Goal: Use online tool/utility: Utilize a website feature to perform a specific function

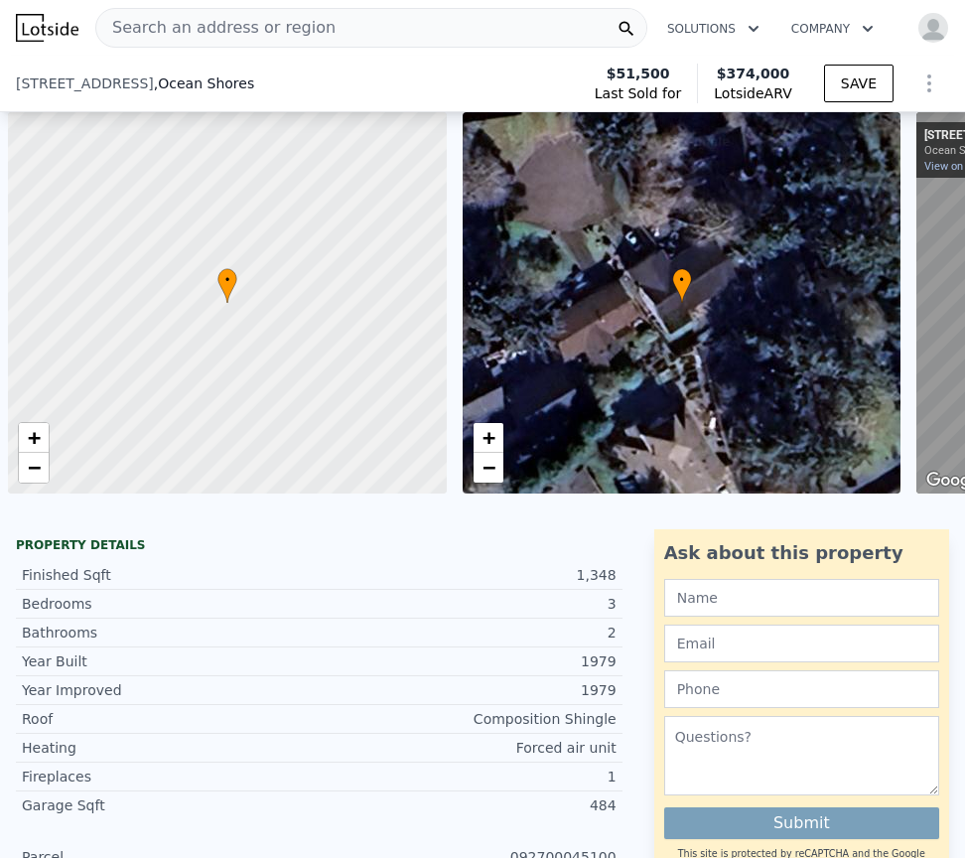
select select "30"
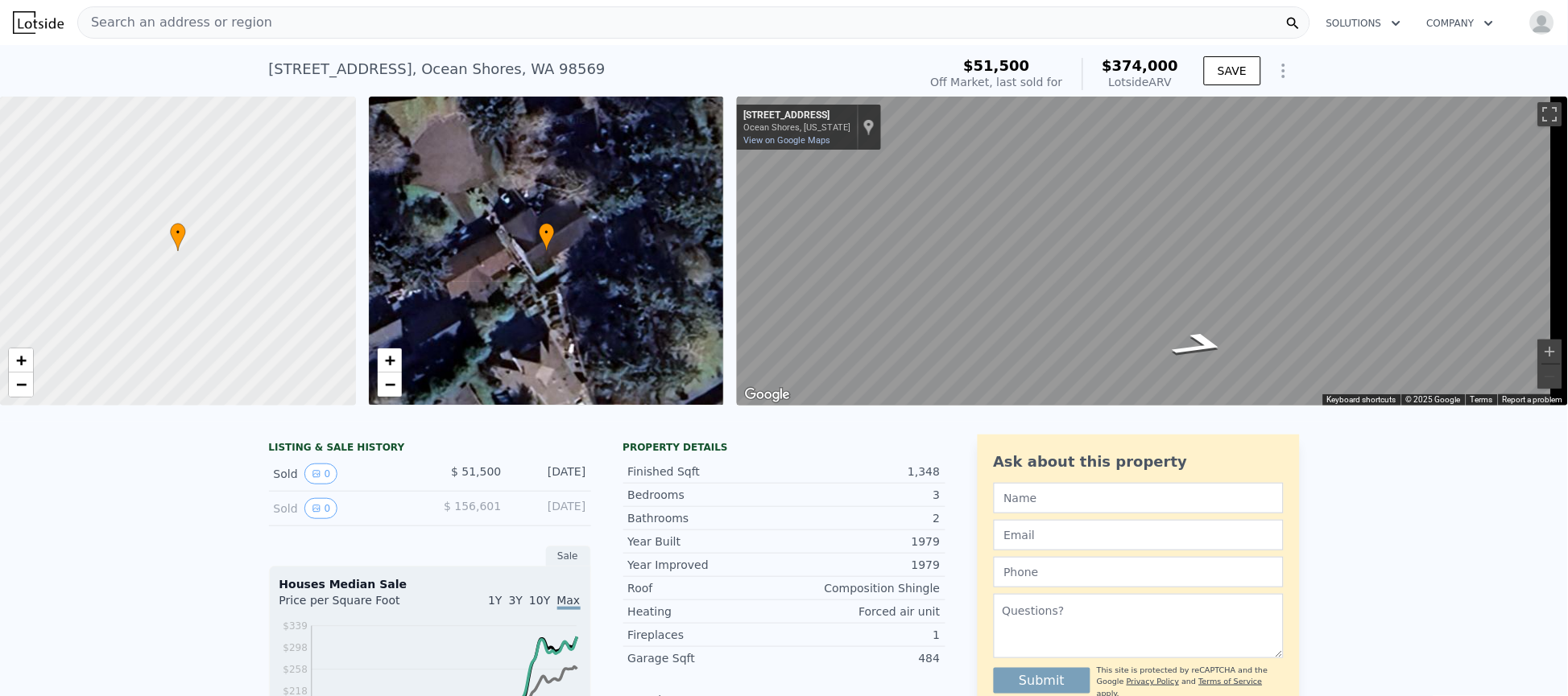
click at [598, 28] on div "Search an address or region" at bounding box center [693, 23] width 1233 height 32
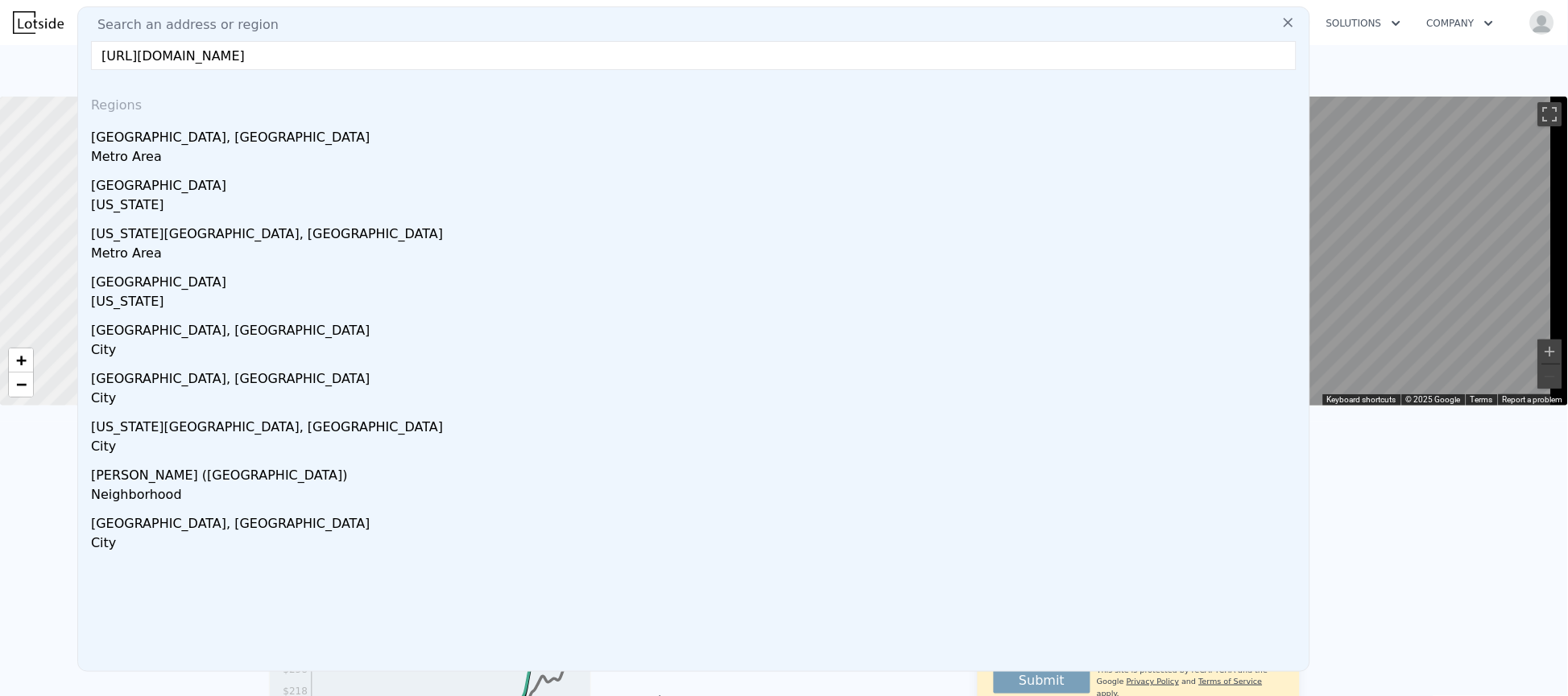
click at [455, 61] on input "[URL][DOMAIN_NAME]" at bounding box center [693, 56] width 1206 height 29
paste input "[STREET_ADDRESS]"
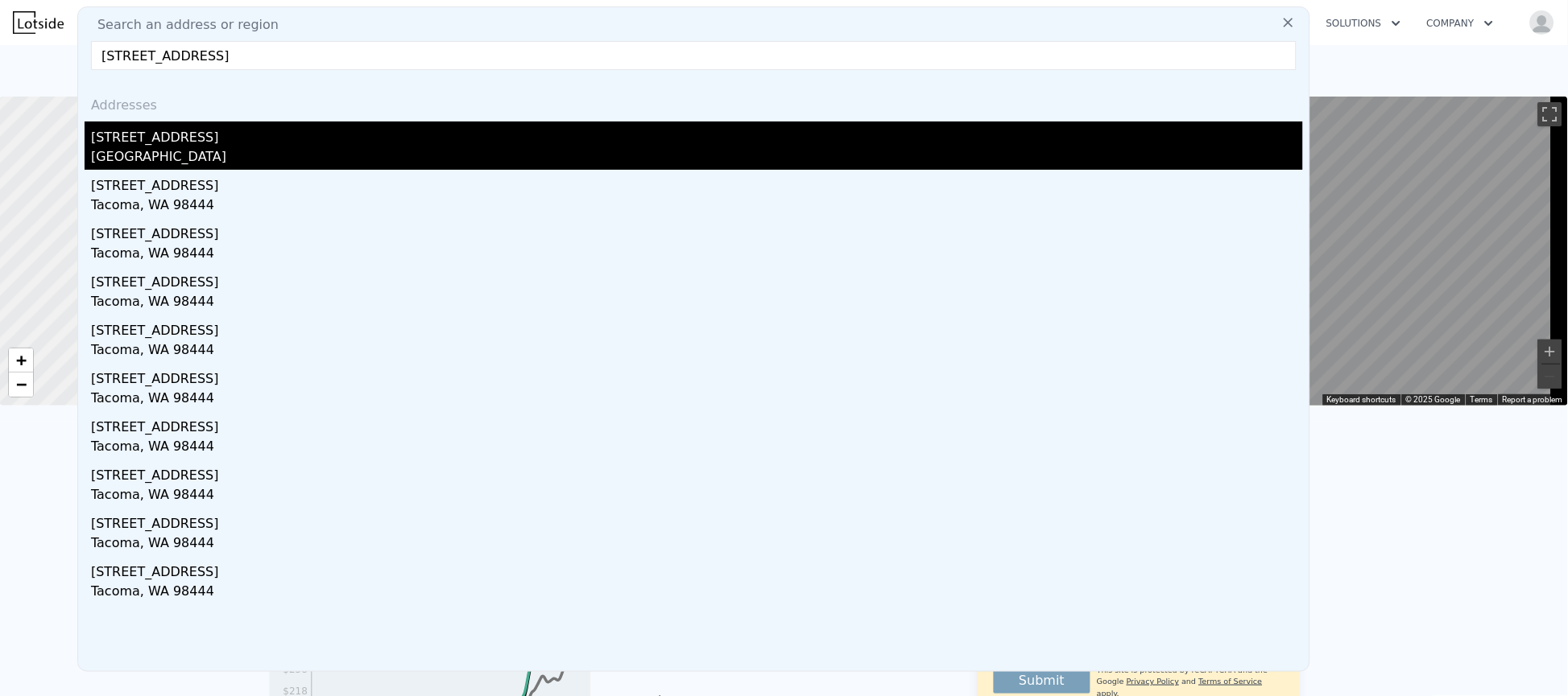
type input "[STREET_ADDRESS]"
click at [335, 147] on div "[GEOGRAPHIC_DATA]" at bounding box center [696, 159] width 1212 height 23
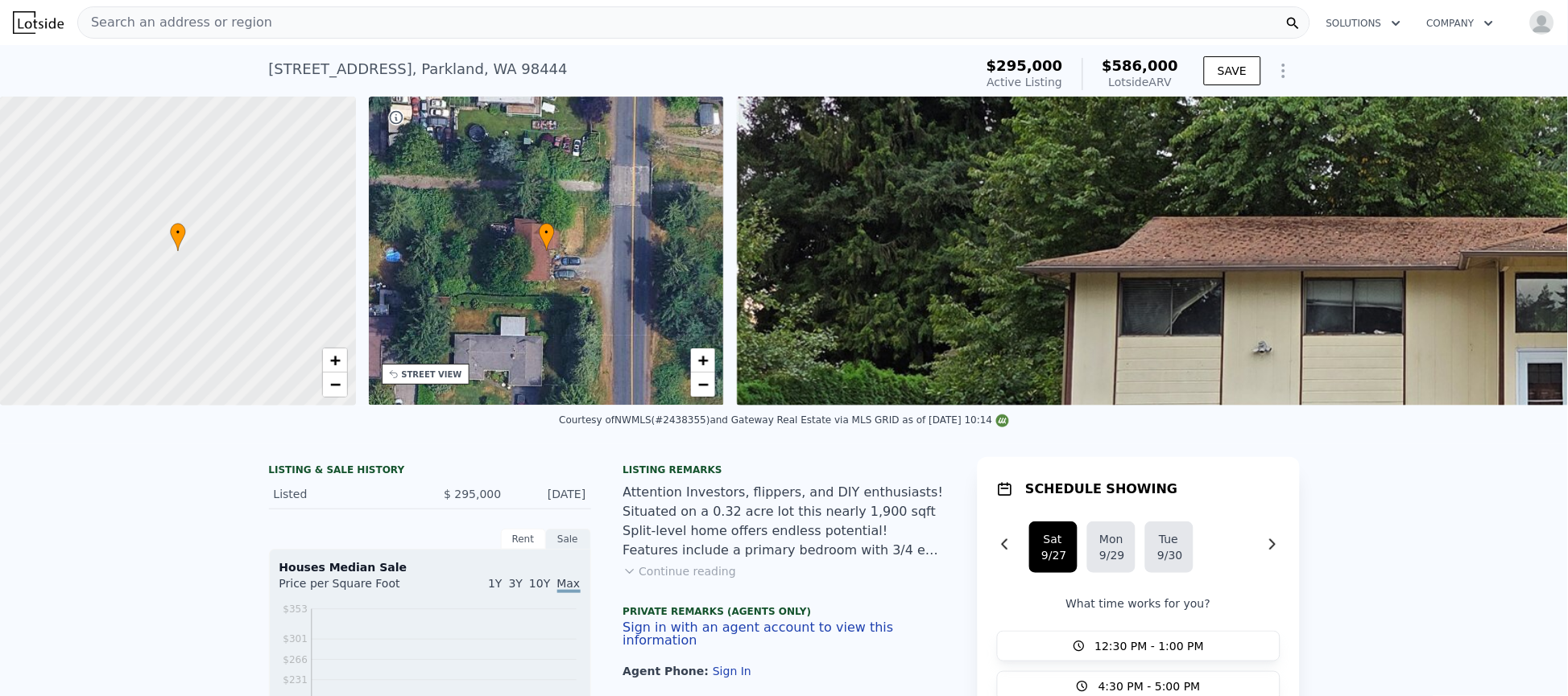
click at [782, 296] on img at bounding box center [1514, 250] width 1555 height 309
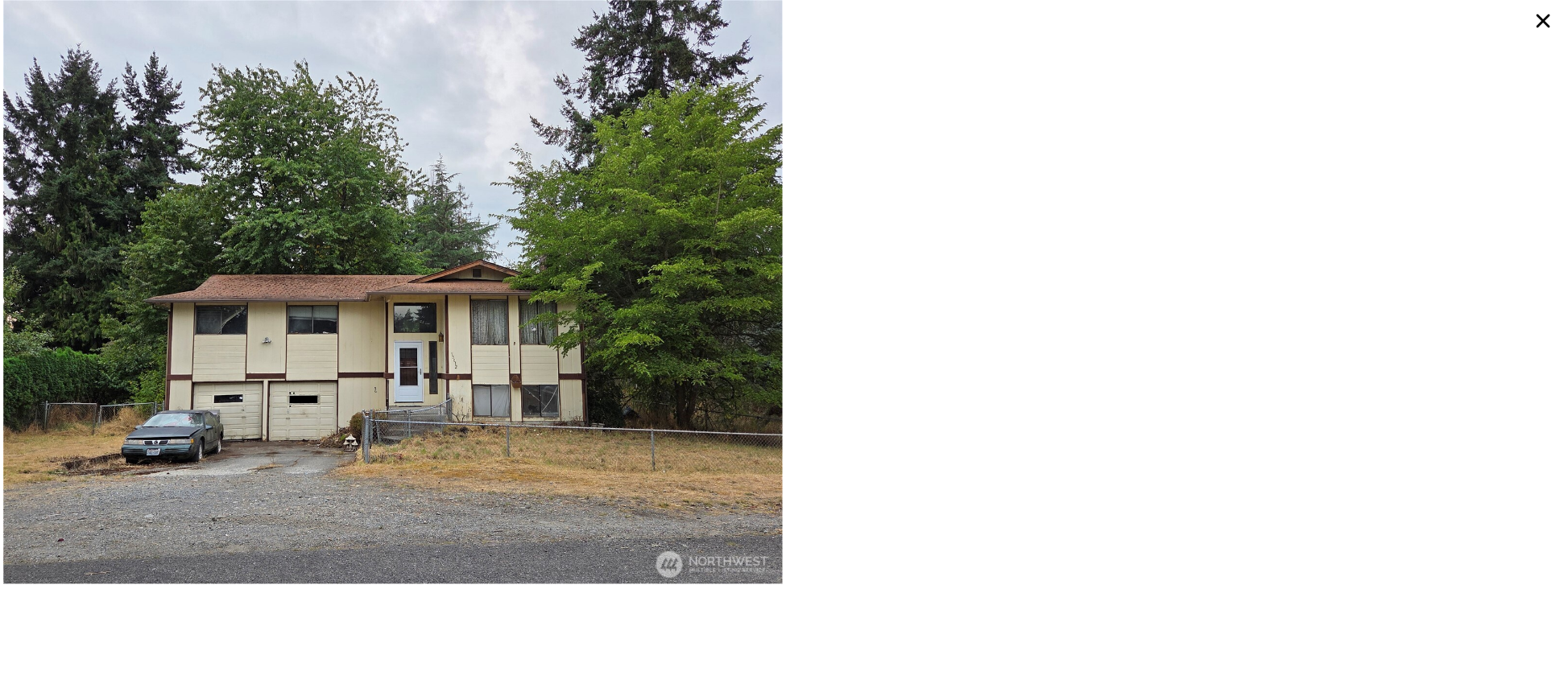
click at [326, 317] on img at bounding box center [392, 292] width 779 height 584
type input "1"
type input "4"
type input "1"
type input "2"
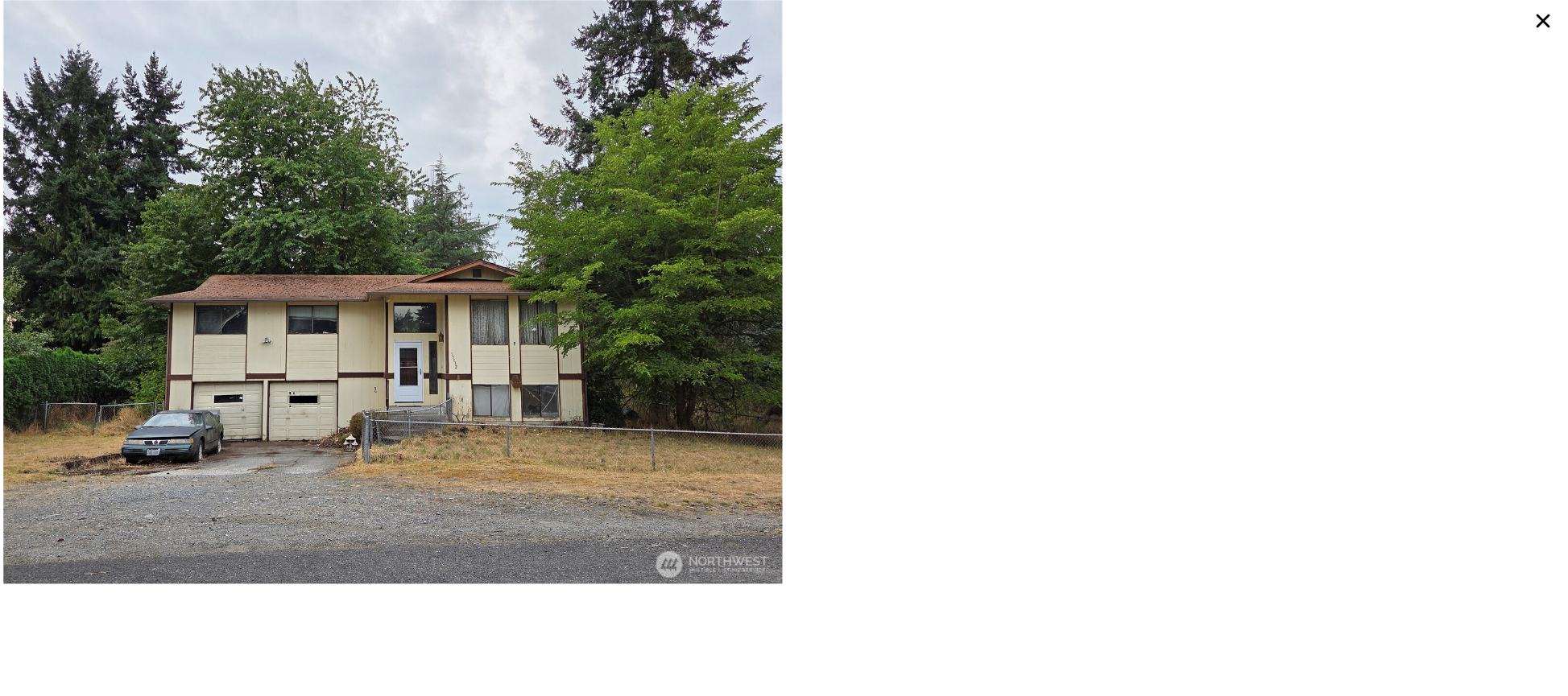
type input "984"
type input "1700"
type input "7037"
type input "11071"
type input "$ 374,000"
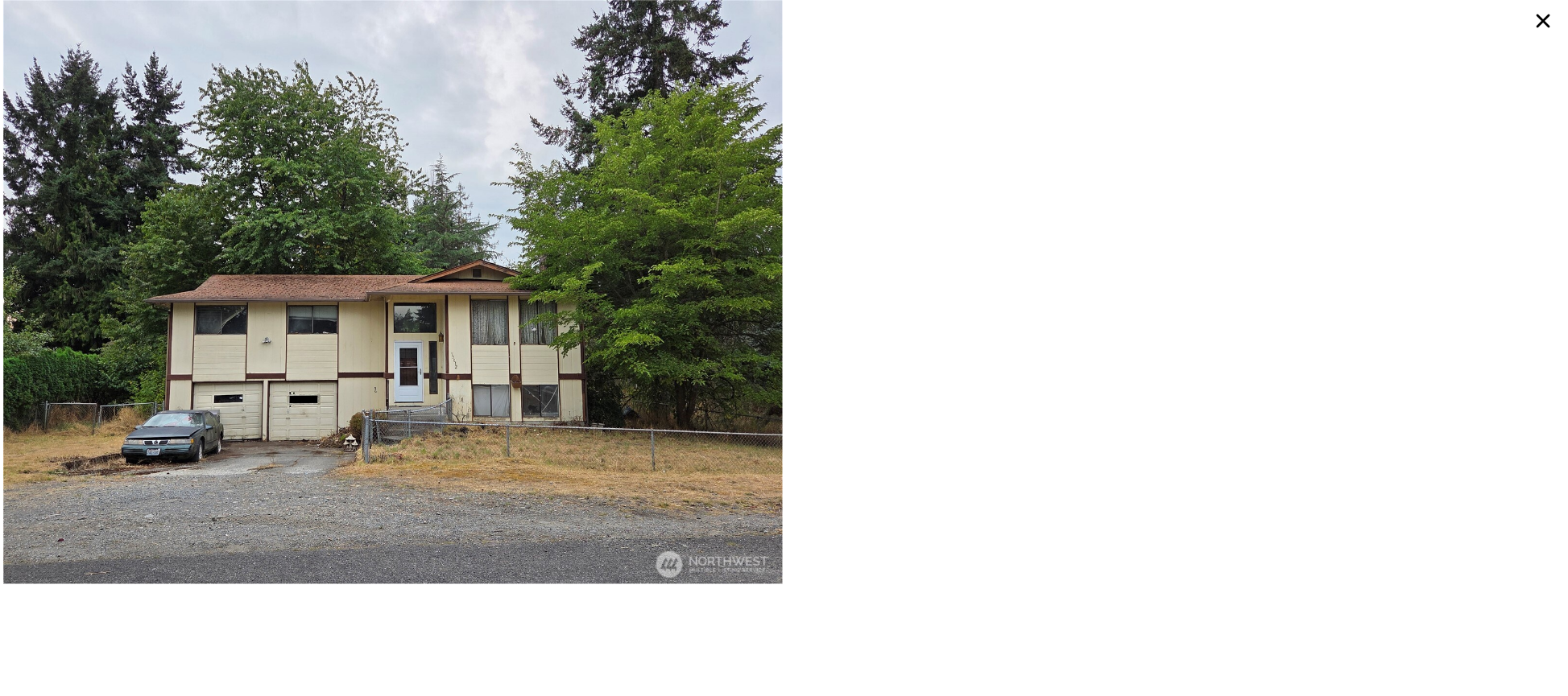
type input "4"
type input "$ 291,378"
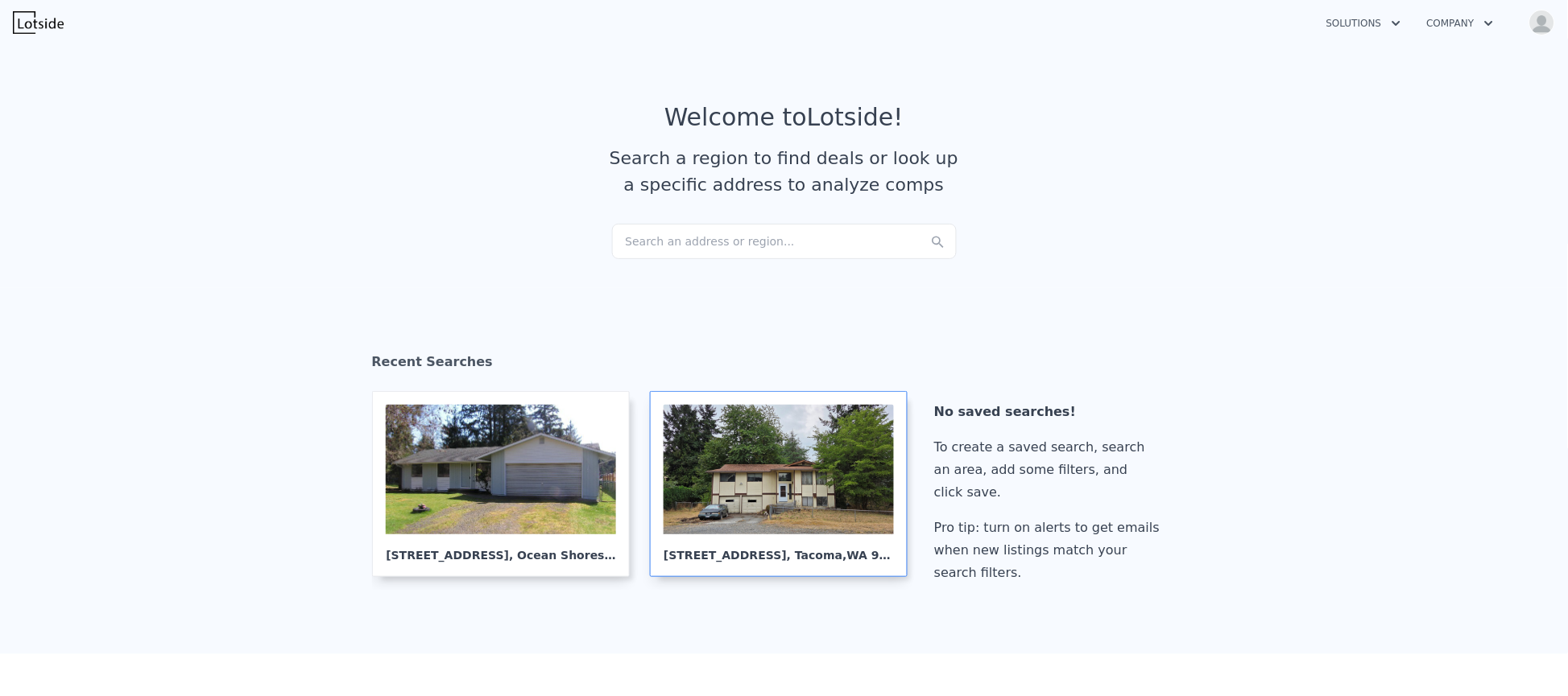
click at [765, 490] on div at bounding box center [778, 470] width 230 height 130
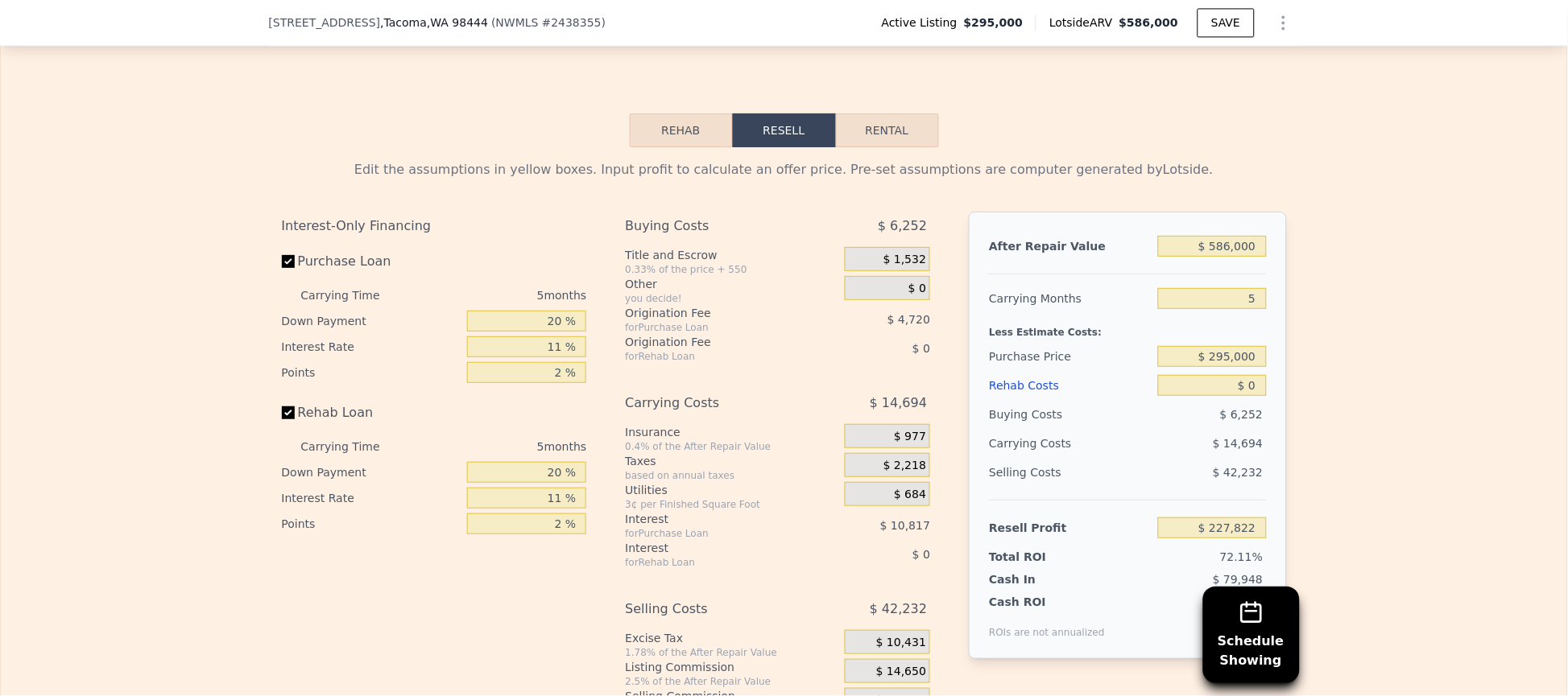
scroll to position [2429, 0]
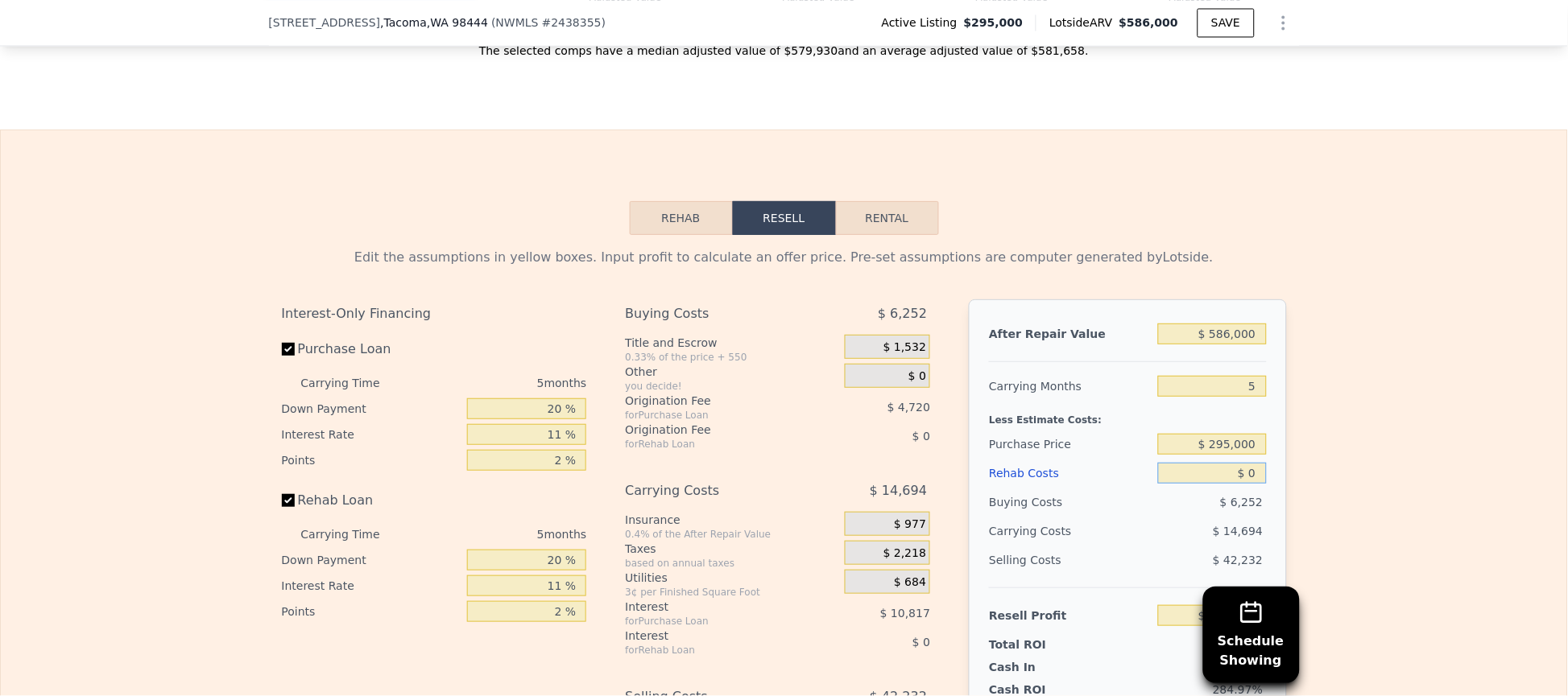
click at [1237, 474] on input "$ 0" at bounding box center [1211, 473] width 108 height 21
click at [1236, 455] on input "$ 295,000" at bounding box center [1211, 444] width 108 height 21
click at [1238, 484] on input "$ 0" at bounding box center [1211, 473] width 108 height 21
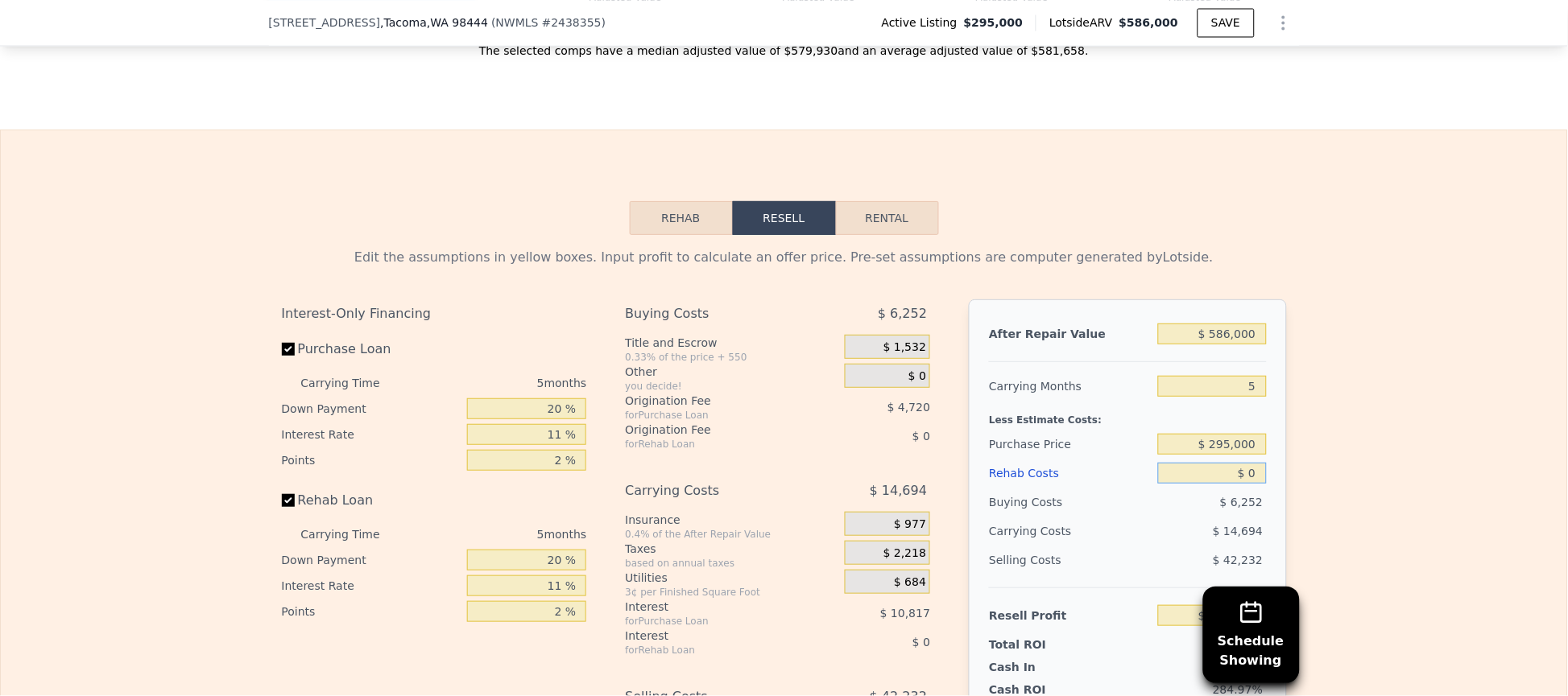
click at [1238, 484] on input "$ 0" at bounding box center [1211, 473] width 108 height 21
type input "$ 80"
type input "$ 227,736"
type input "$ 800"
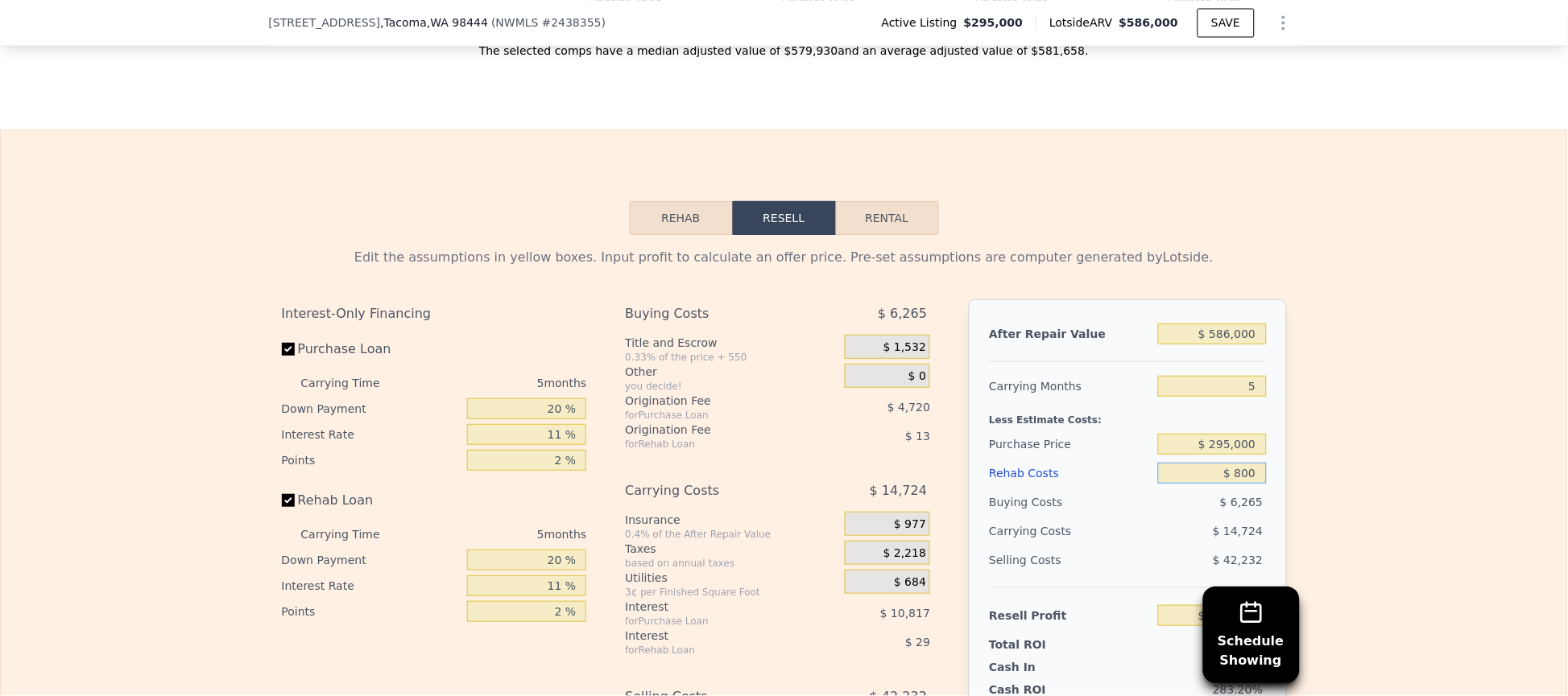
type input "$ 226,979"
type input "$ 80,000"
type input "$ 143,607"
type input "$ 80,000"
click at [1266, 454] on div "After Repair Value $ 586,000 Carrying Months 5 Less Estimate Costs: Purchase Pr…" at bounding box center [1127, 523] width 317 height 447
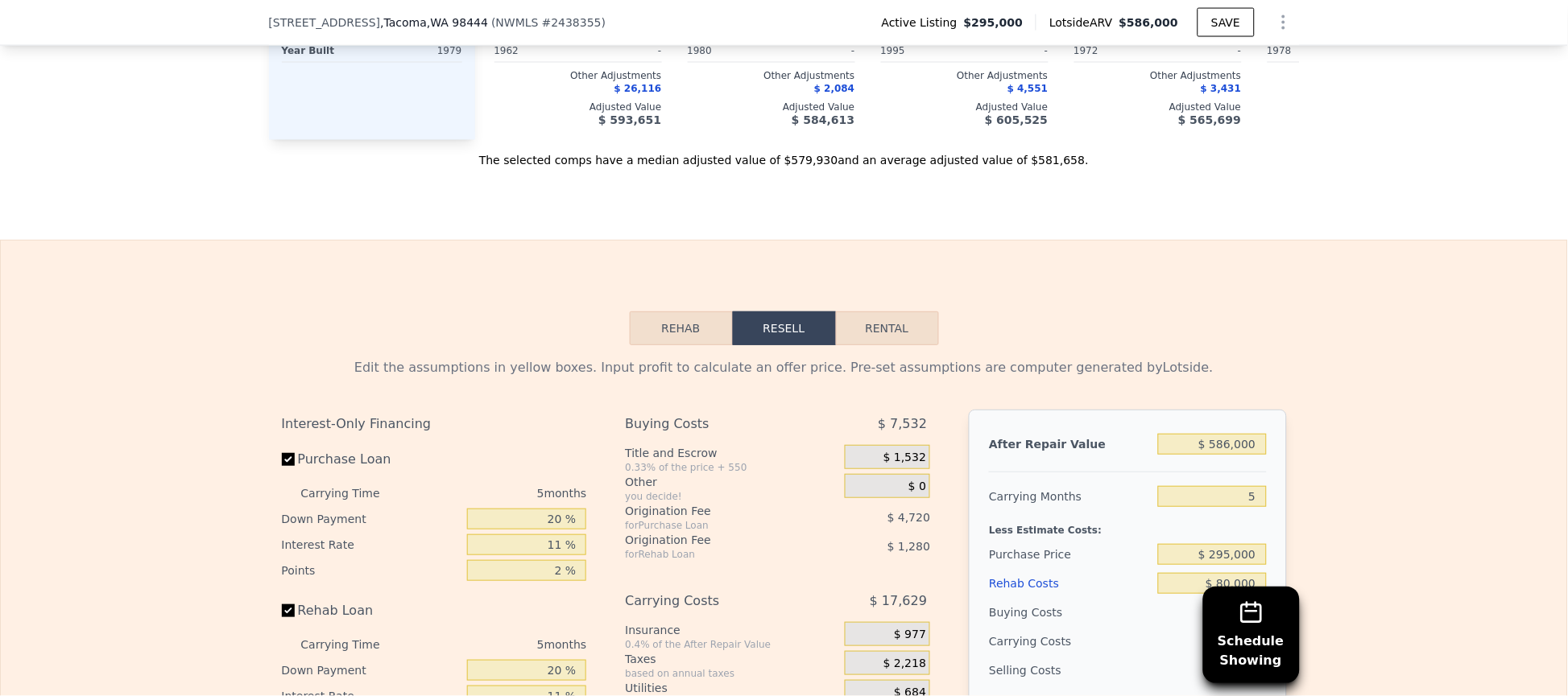
scroll to position [2550, 0]
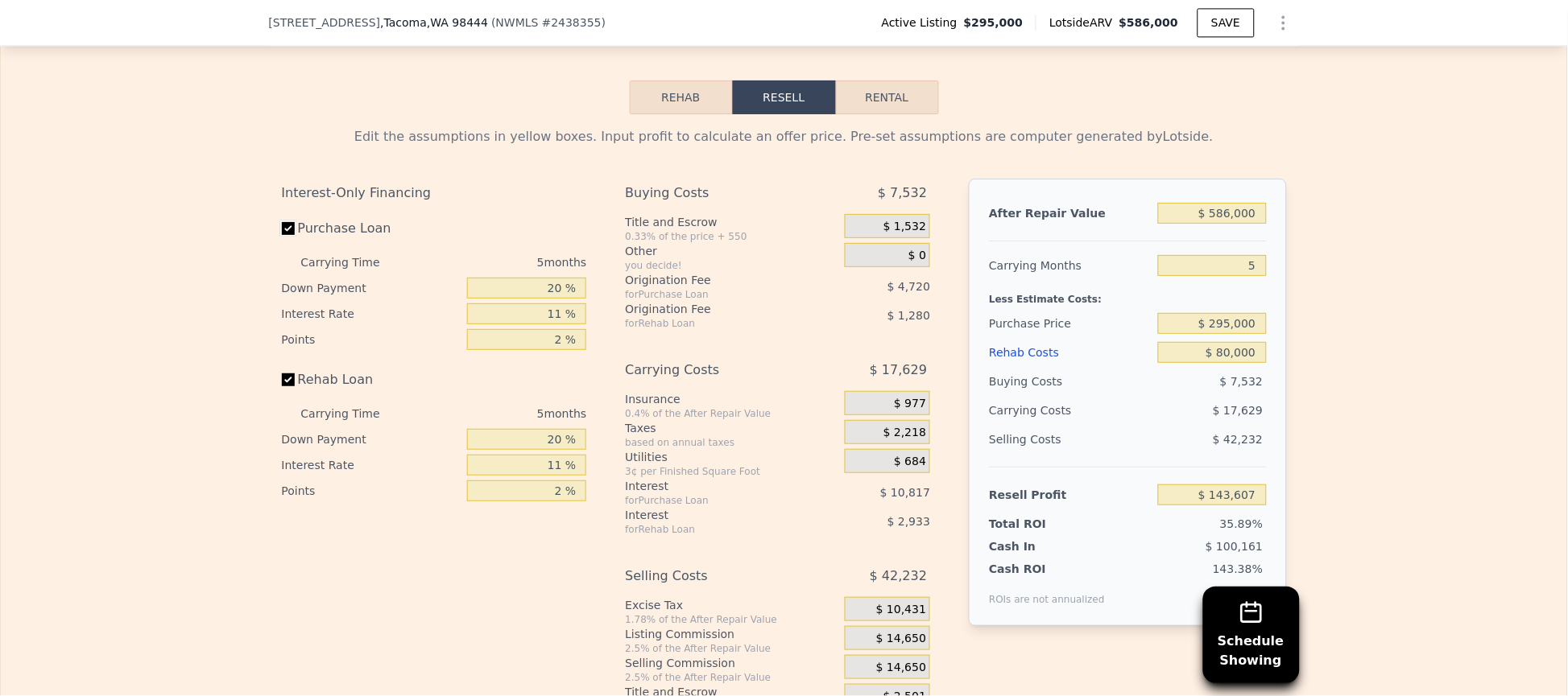
drag, startPoint x: 285, startPoint y: 233, endPoint x: 274, endPoint y: 352, distance: 119.5
click at [282, 234] on input "Purchase Loan" at bounding box center [289, 228] width 13 height 13
checkbox input "false"
type input "$ 159,142"
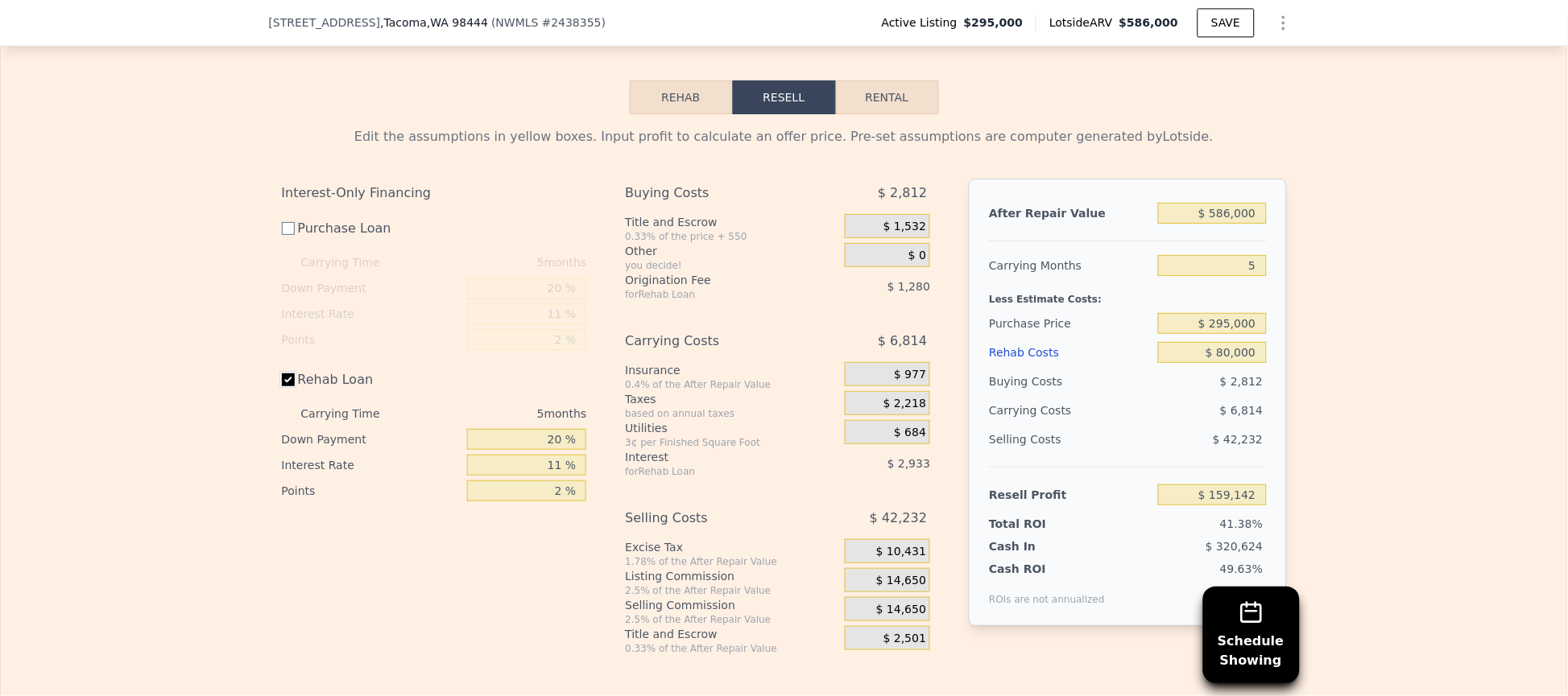
click at [282, 386] on input "Rehab Loan" at bounding box center [289, 380] width 13 height 13
checkbox input "false"
type input "$ 163,357"
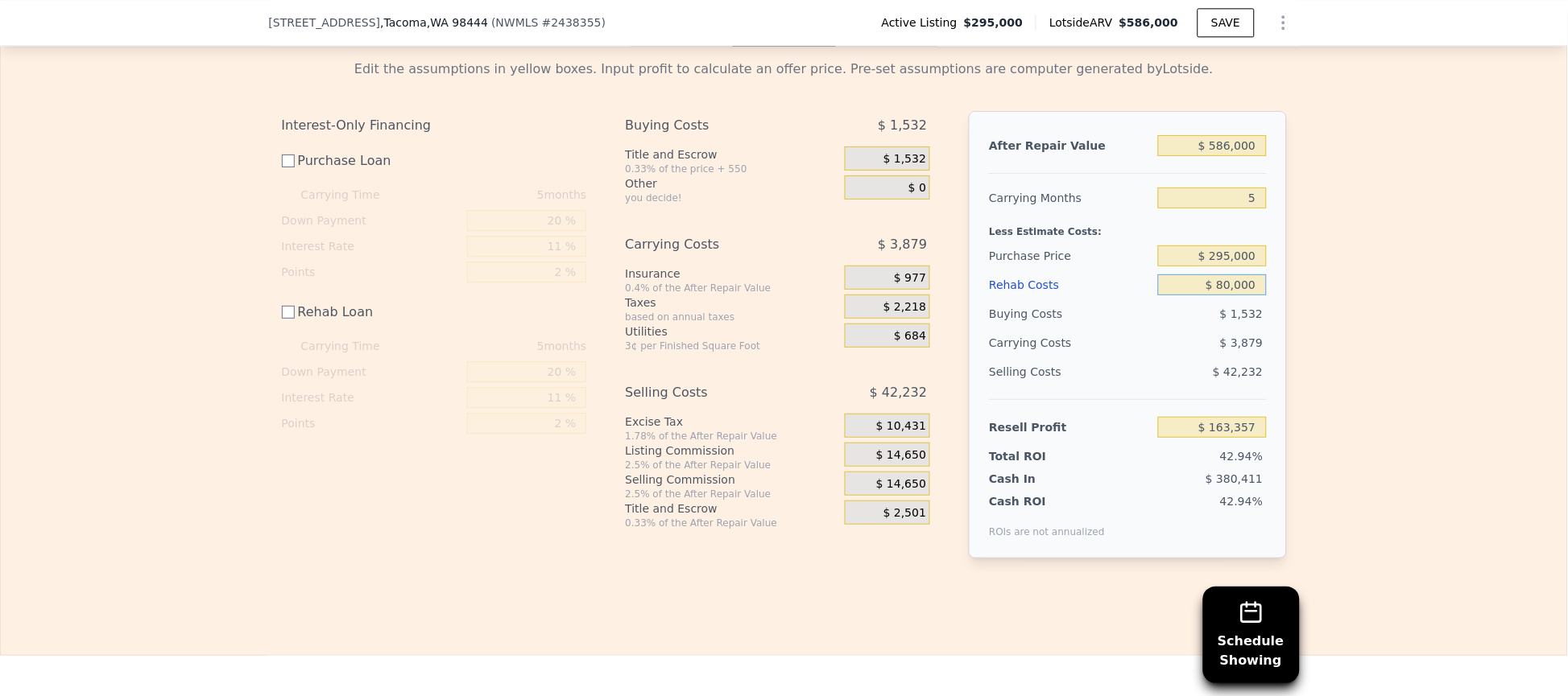
scroll to position [2656, 0]
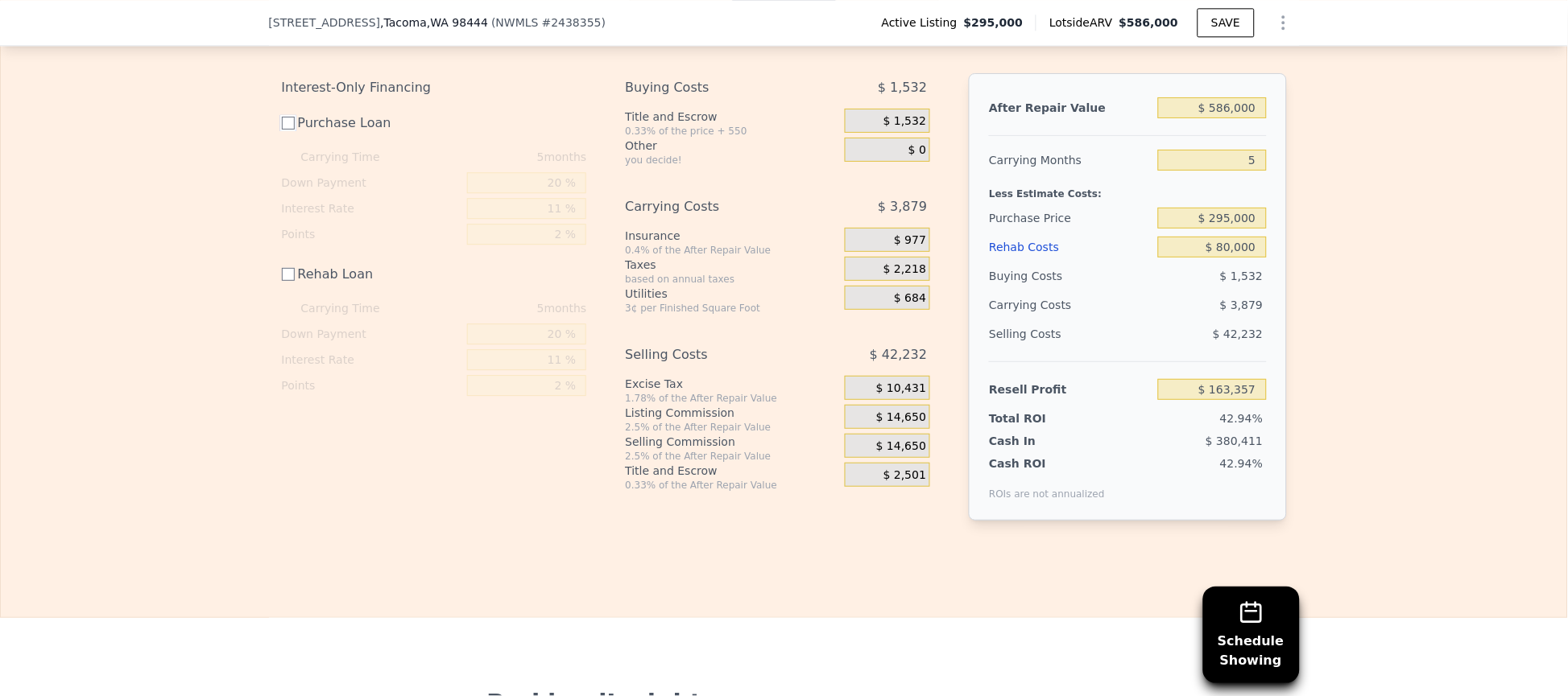
click at [282, 130] on input "Purchase Loan" at bounding box center [289, 123] width 13 height 13
checkbox input "true"
type input "$ 147,822"
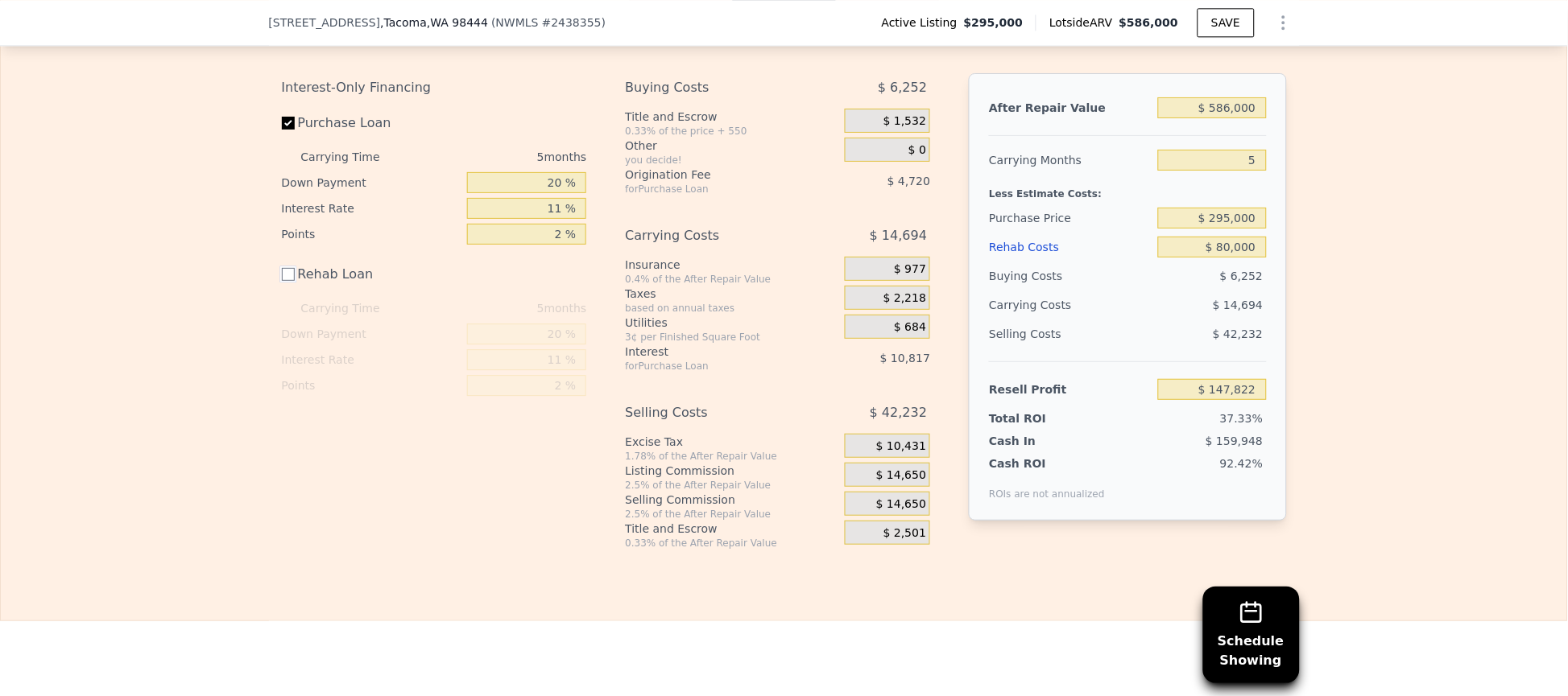
click at [282, 280] on input "Rehab Loan" at bounding box center [289, 275] width 13 height 13
checkbox input "true"
type input "$ 143,607"
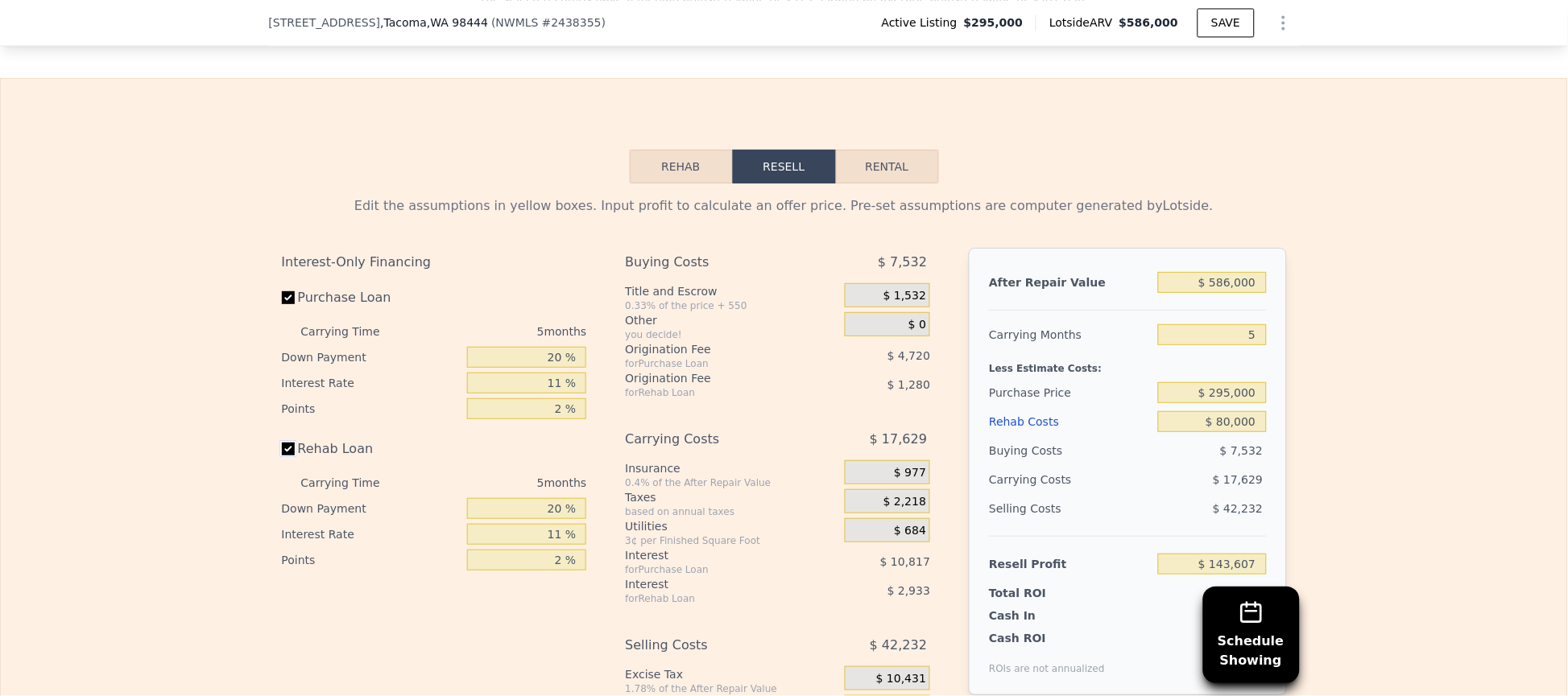
scroll to position [2535, 0]
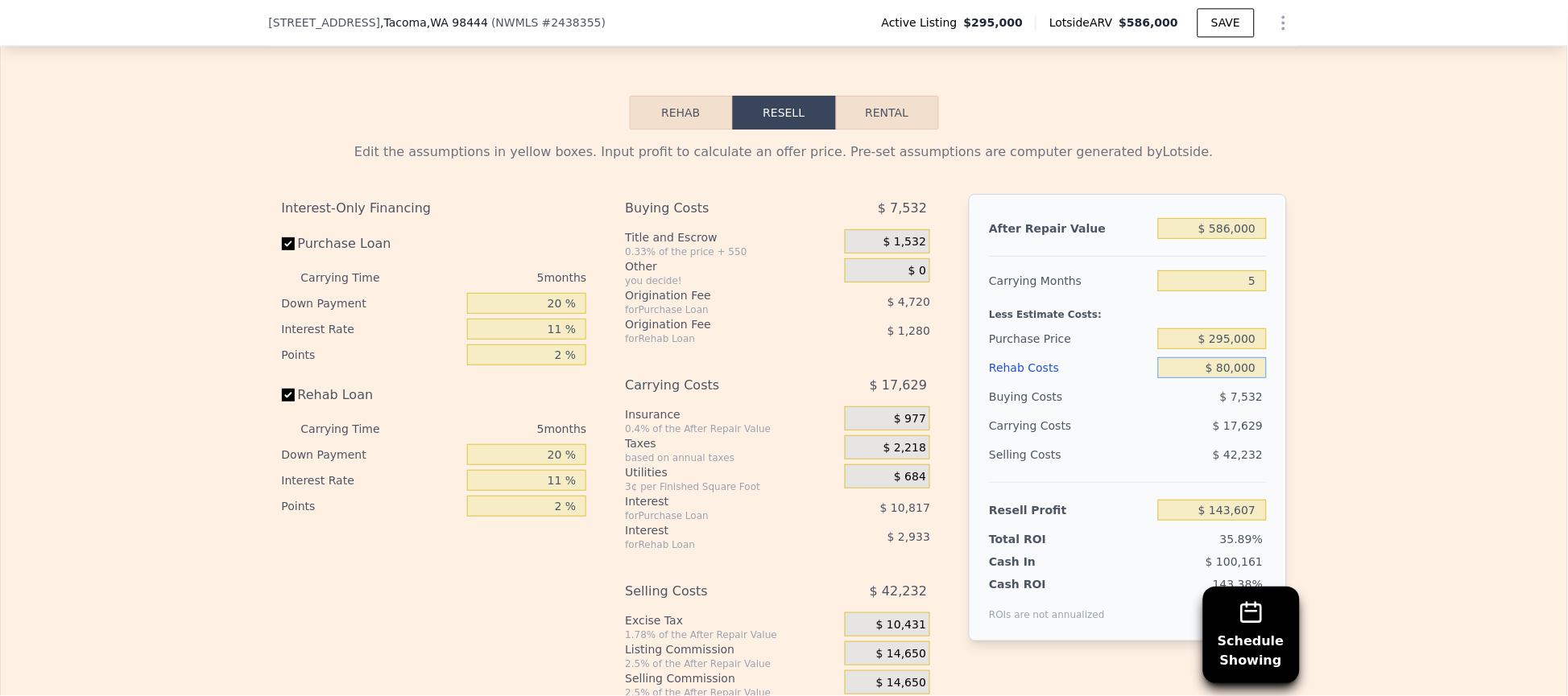
click at [1197, 369] on input "$ 80,000" at bounding box center [1211, 368] width 108 height 21
click at [1197, 370] on input "$ 80,000" at bounding box center [1211, 368] width 108 height 21
type input "$ 140"
type input "$ 227,675"
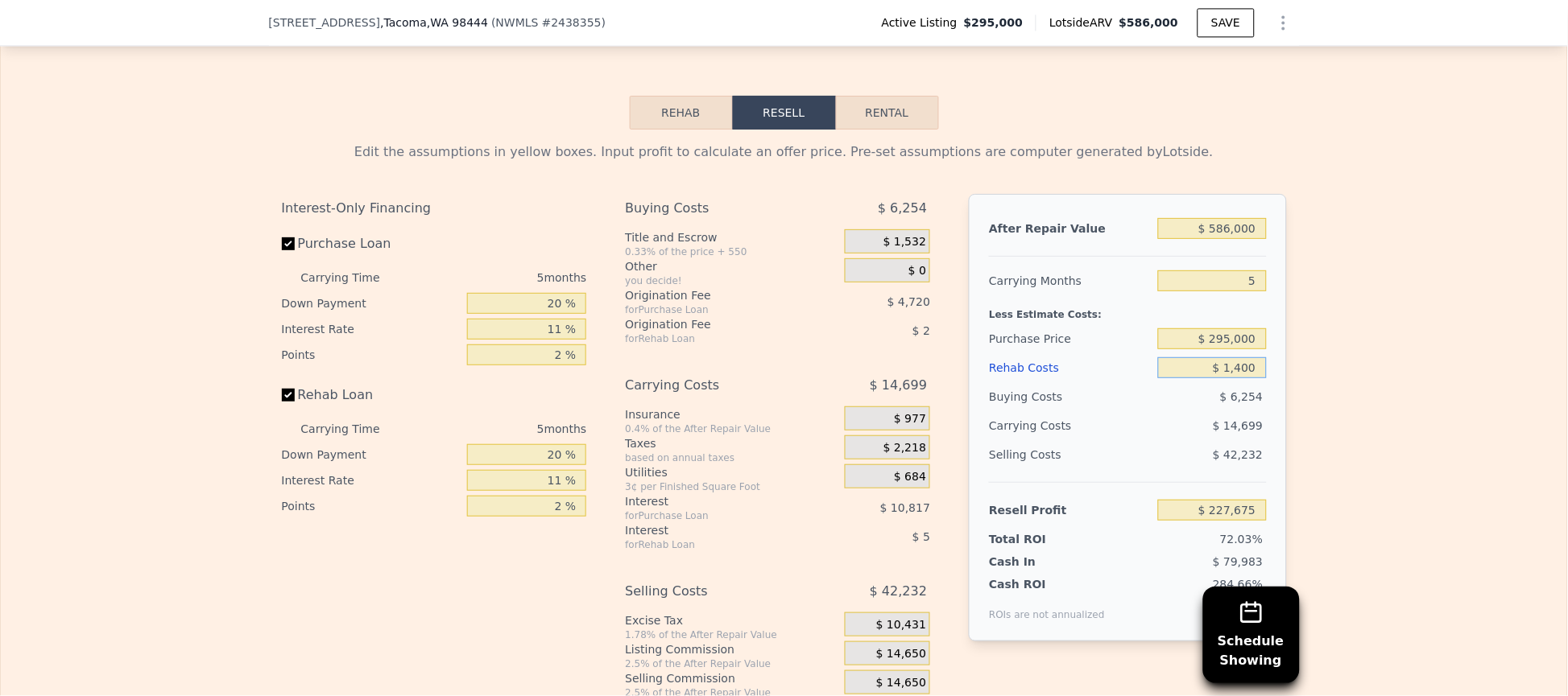
type input "$ 14,000"
type input "$ 213,083"
type input "$ 140,000"
type input "$ 80,447"
click at [1363, 342] on div "Edit the assumptions in yellow boxes. Input profit to calculate an offer price.…" at bounding box center [784, 429] width 1566 height 599
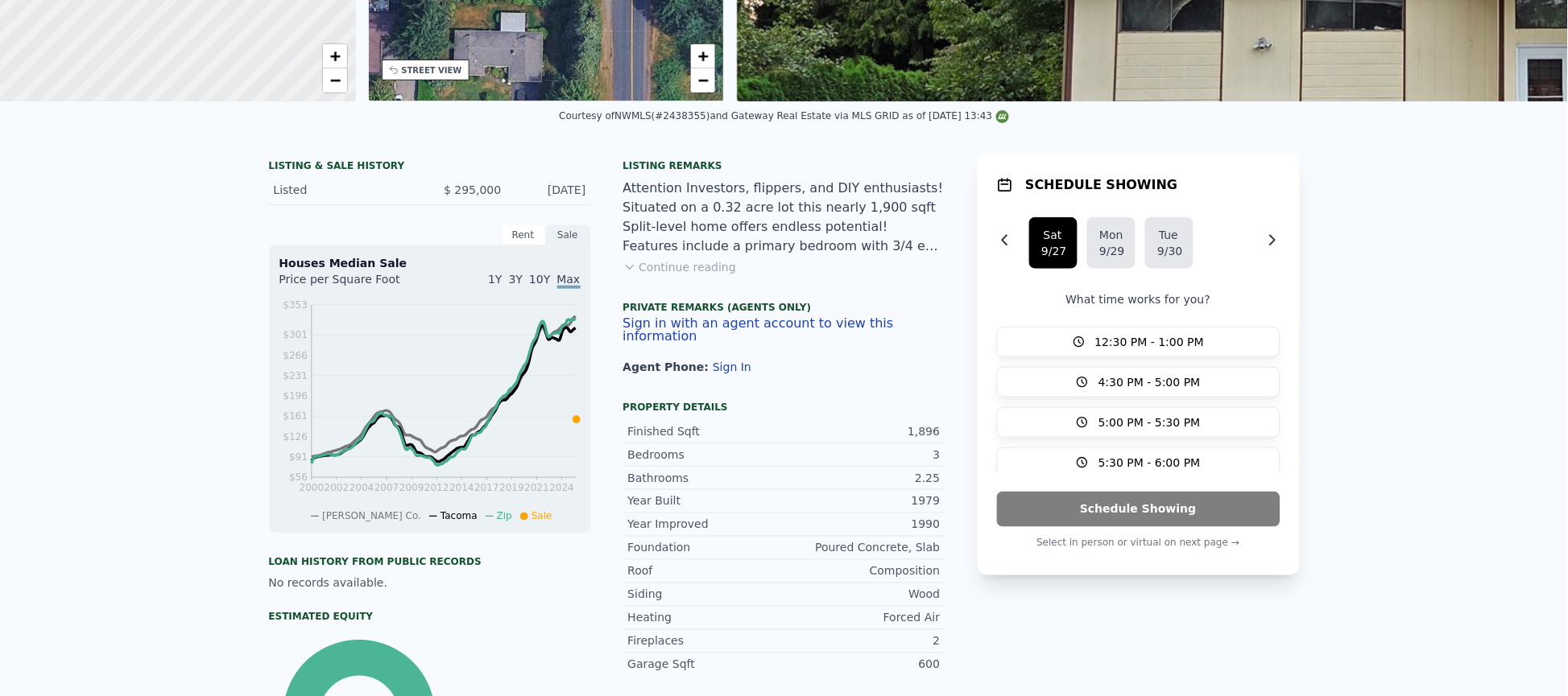
scroll to position [6, 0]
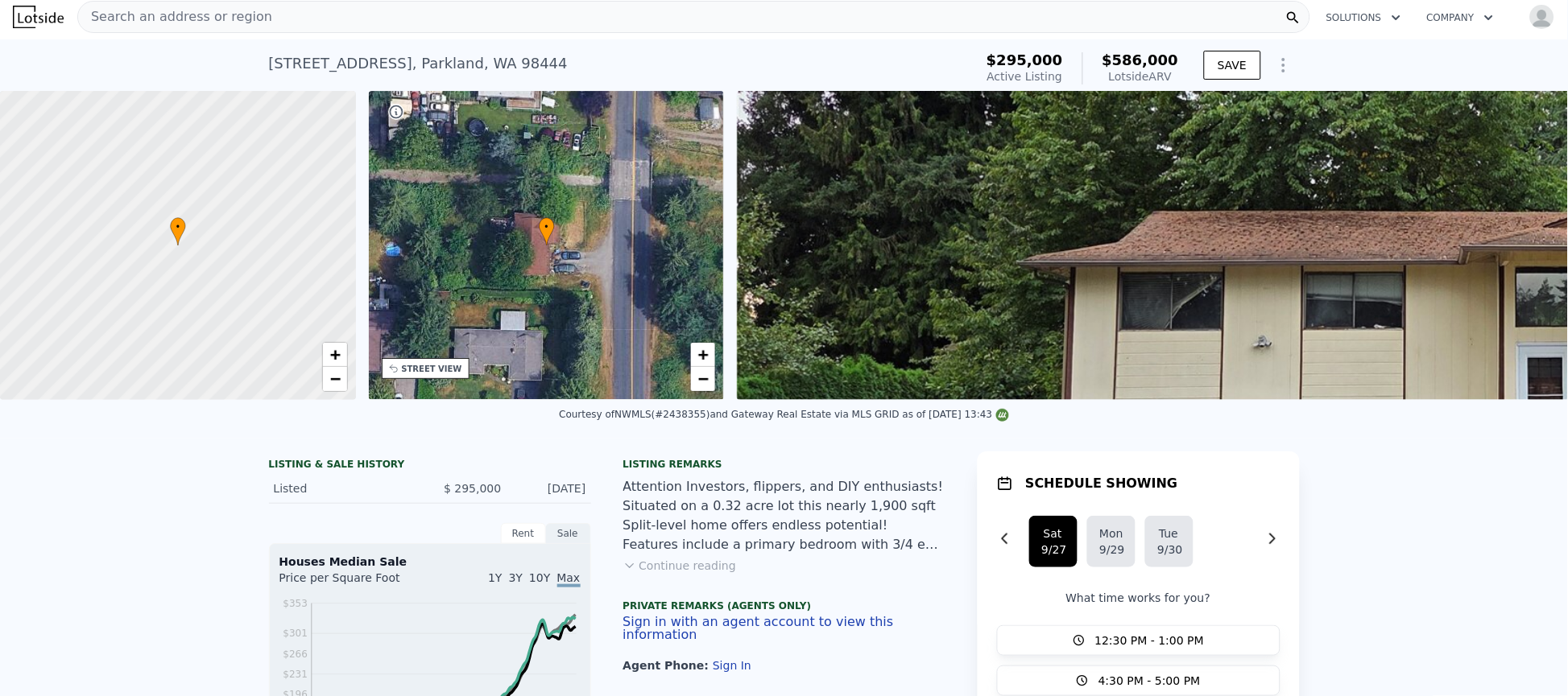
click at [1363, 342] on img at bounding box center [1514, 245] width 1555 height 309
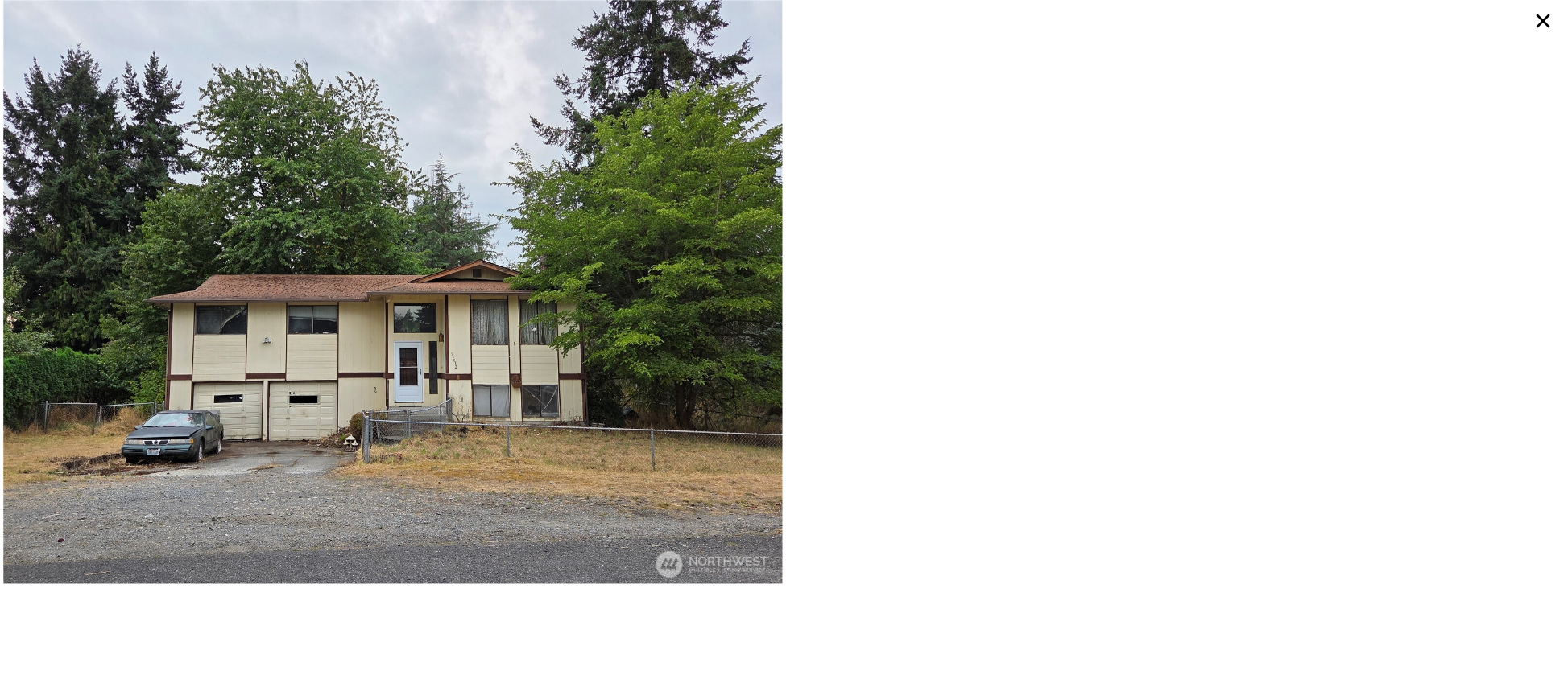
click at [268, 147] on img at bounding box center [392, 292] width 779 height 584
click at [1541, 18] on icon at bounding box center [1544, 21] width 14 height 14
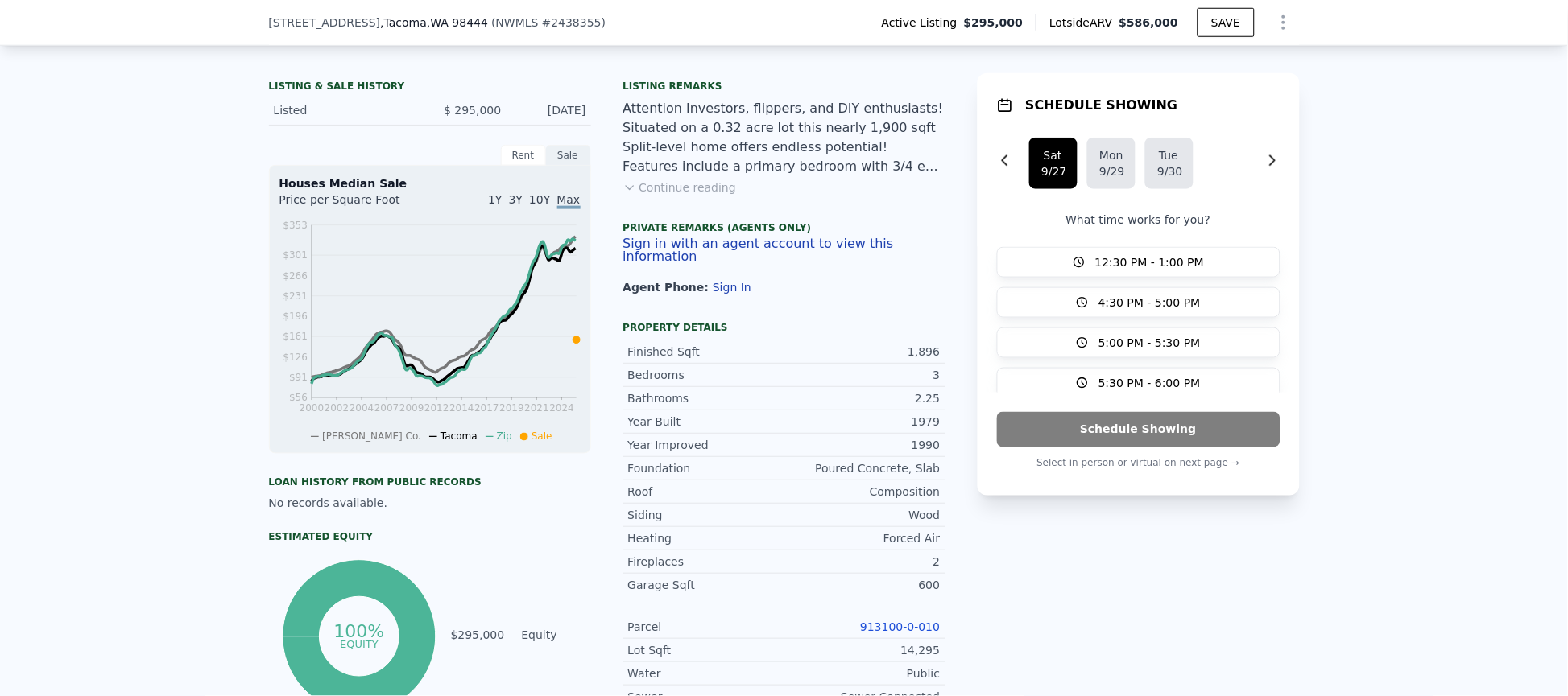
scroll to position [241, 0]
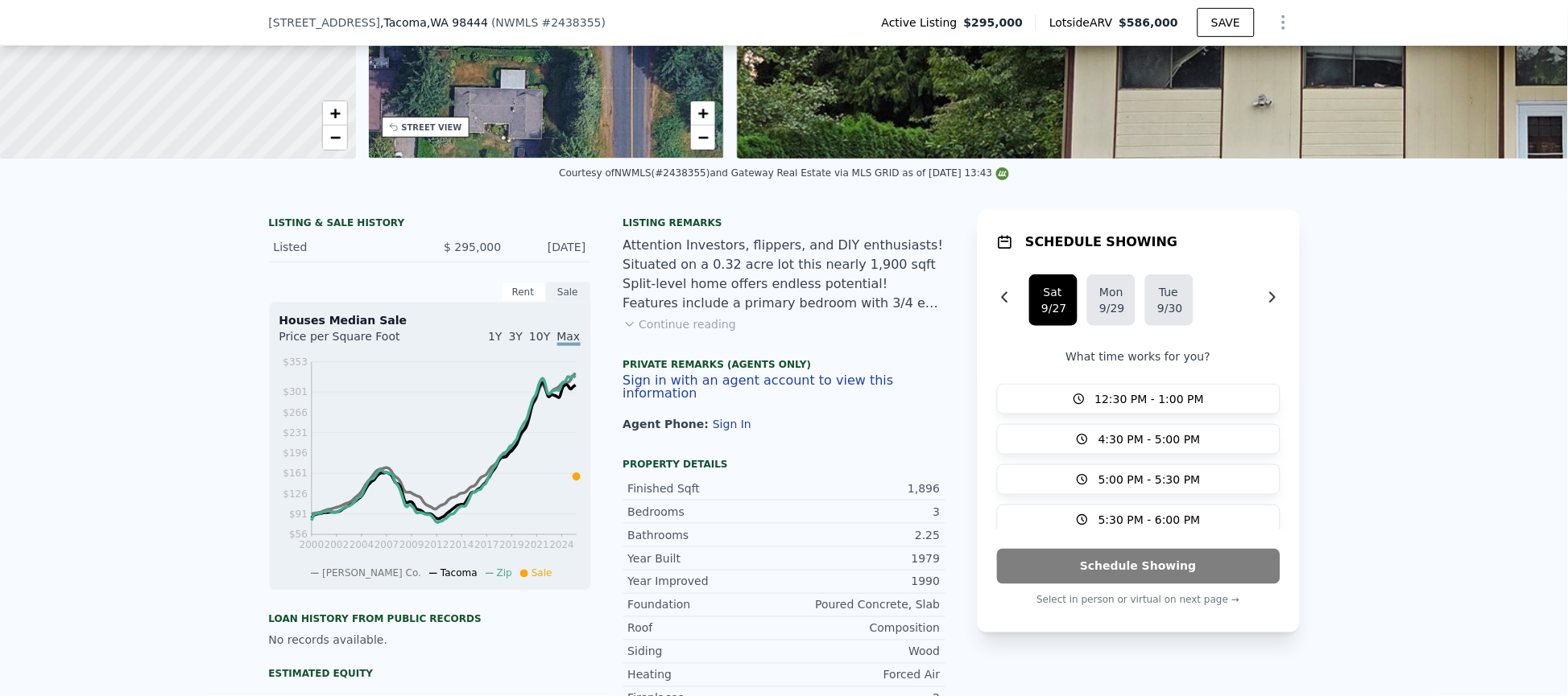
click at [709, 332] on button "Continue reading" at bounding box center [680, 324] width 114 height 16
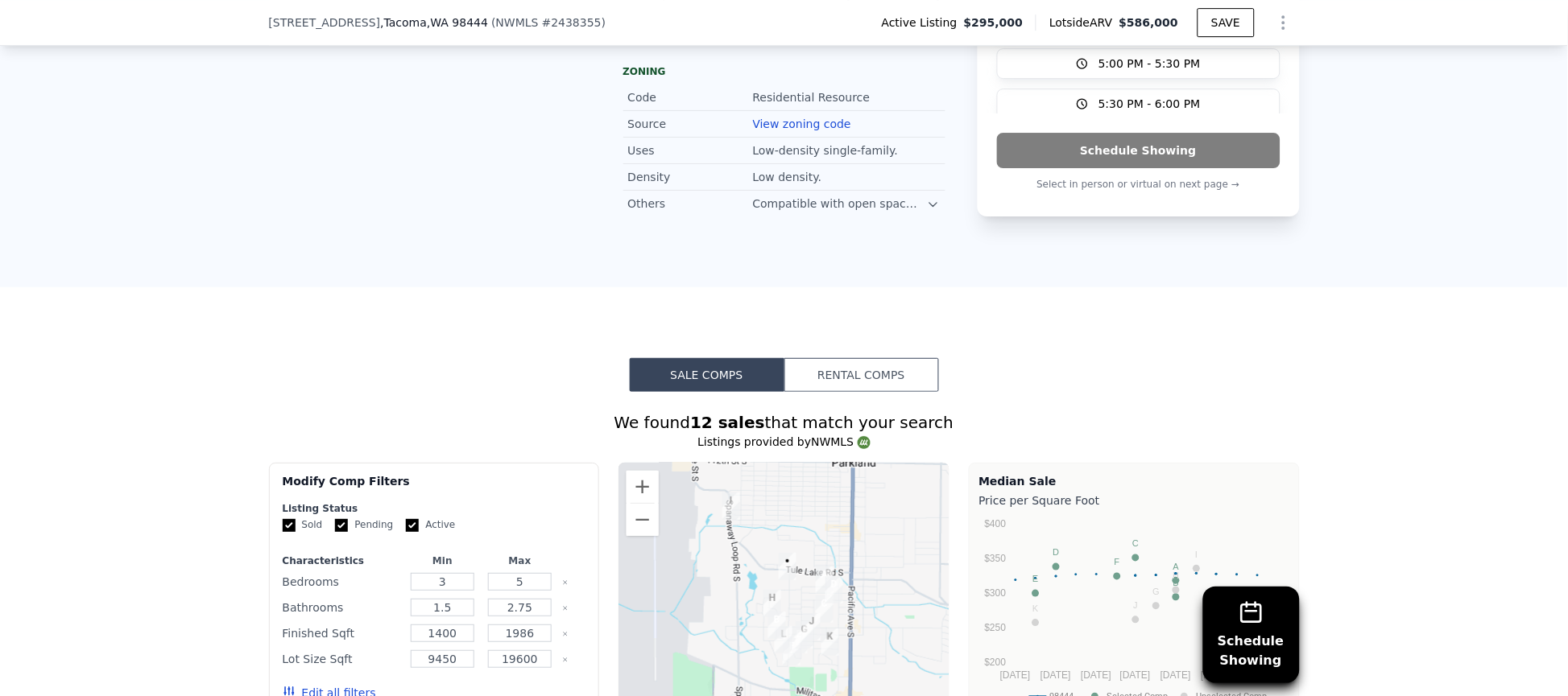
scroll to position [724, 0]
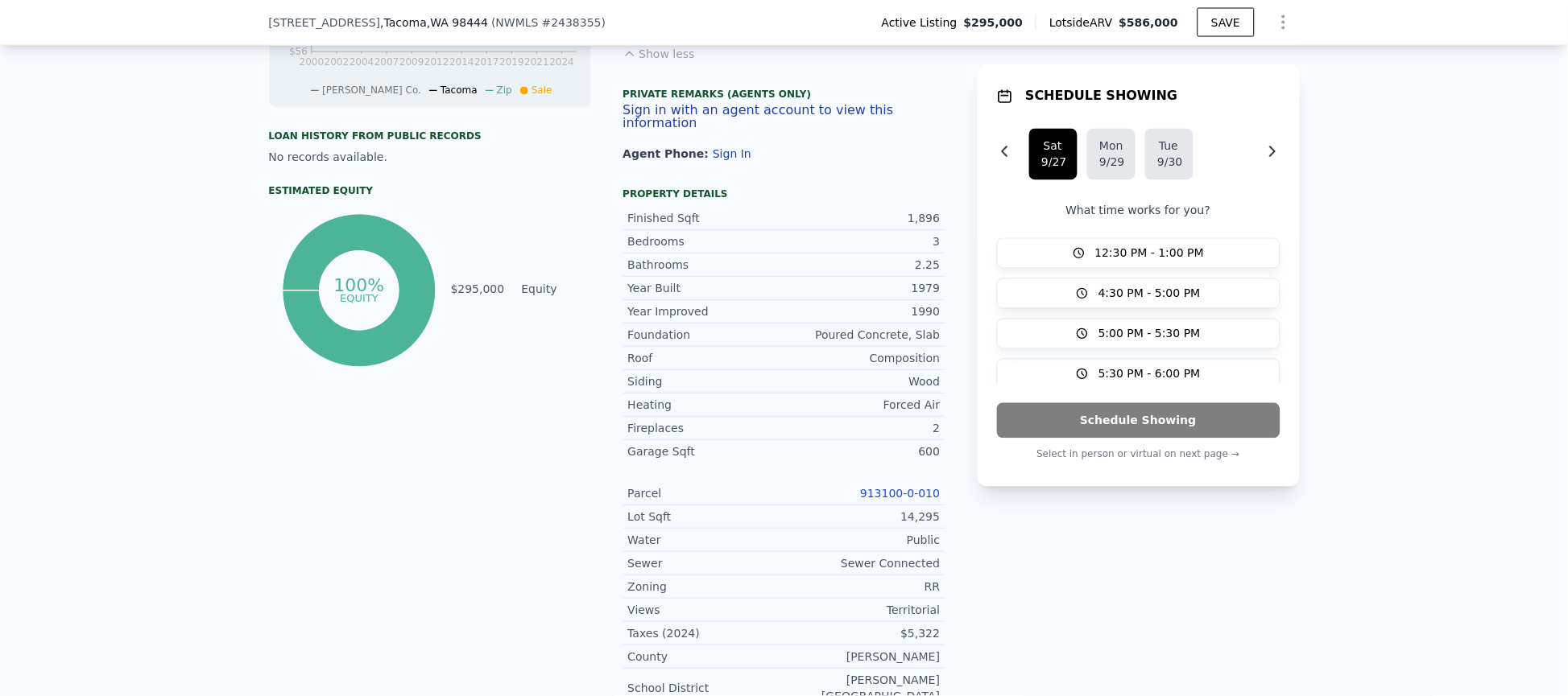
type input "$ 0"
type input "$ 227,822"
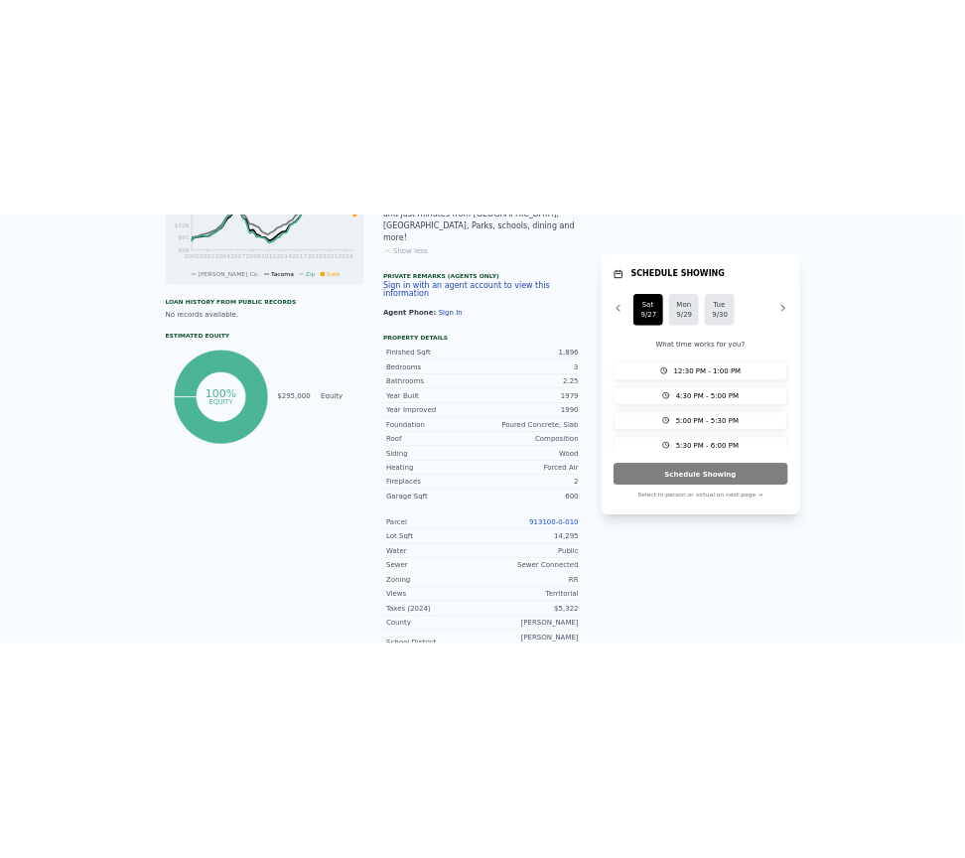
scroll to position [0, 0]
